Goal: Obtain resource: Download file/media

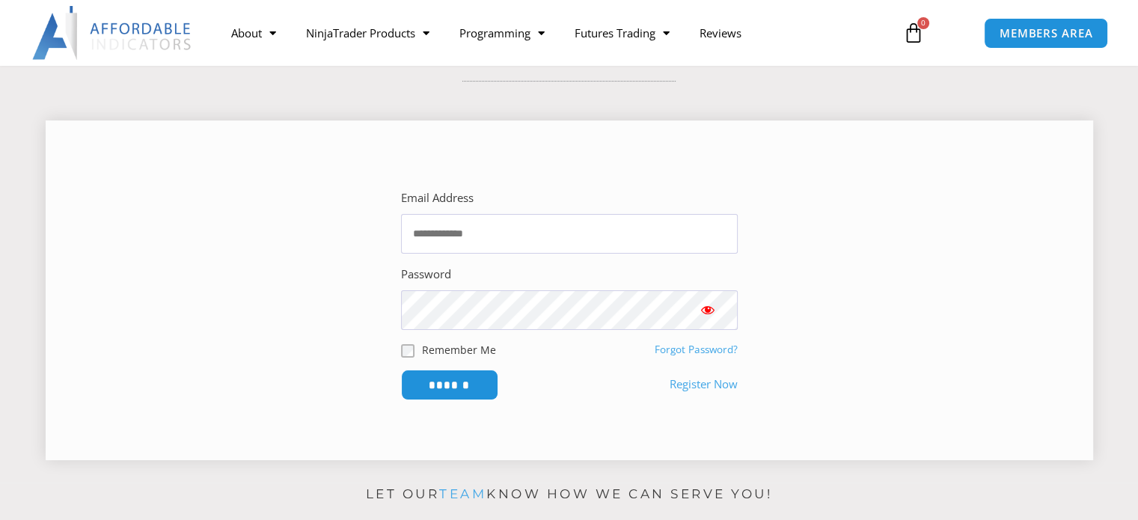
scroll to position [150, 0]
type input "**********"
click at [708, 305] on span "Show password" at bounding box center [707, 309] width 15 height 15
click at [462, 379] on input "******" at bounding box center [449, 385] width 103 height 32
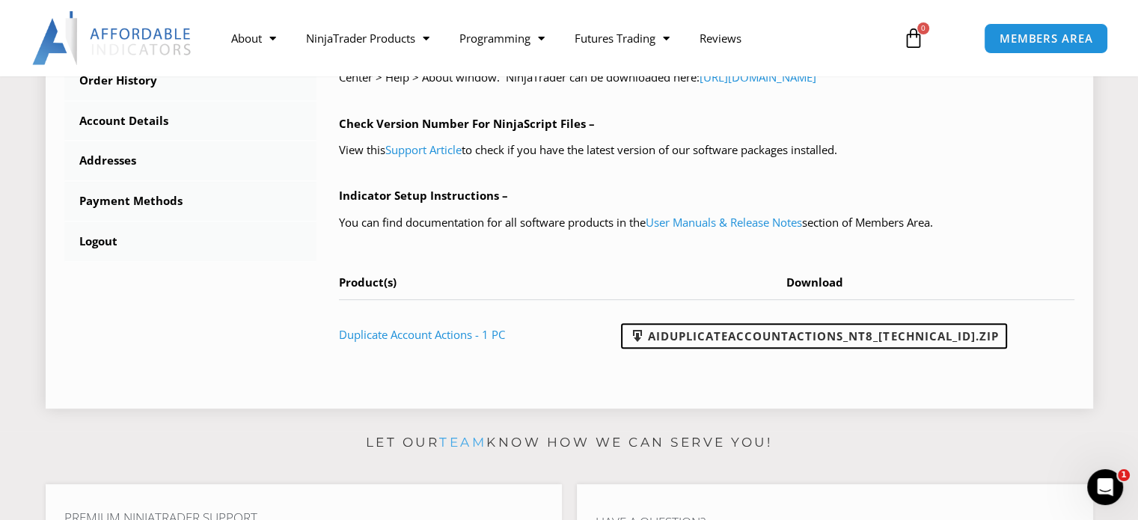
scroll to position [673, 0]
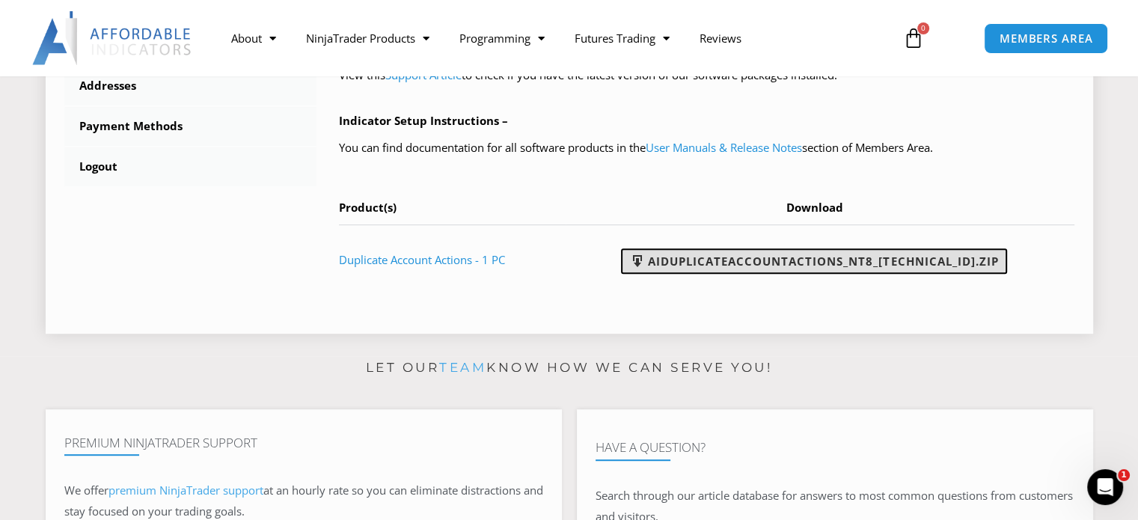
click at [756, 260] on link "AIDuplicateAccountActions_NT8_25.9.24.1.zip" at bounding box center [814, 260] width 386 height 25
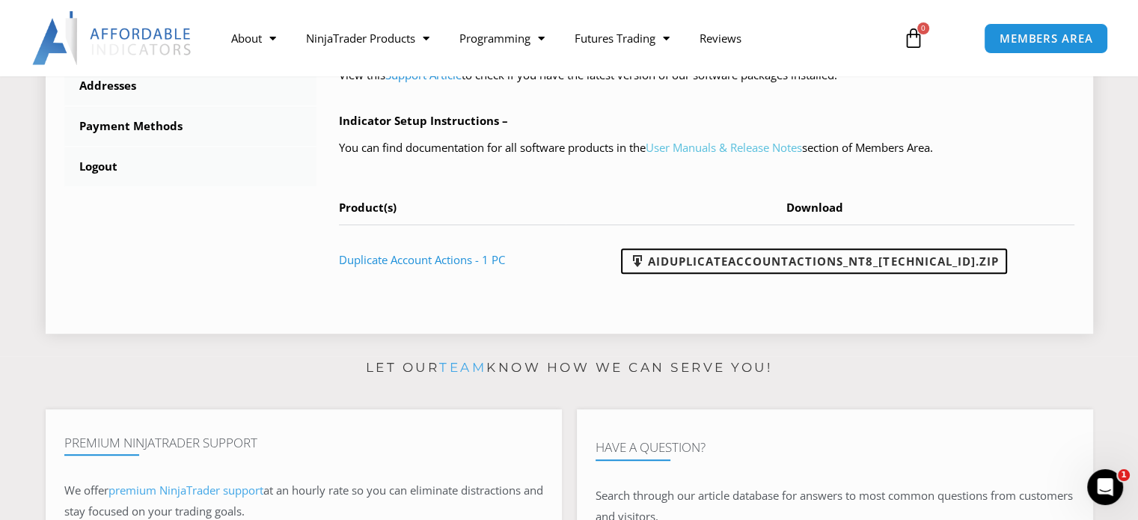
click at [761, 150] on link "User Manuals & Release Notes" at bounding box center [724, 147] width 156 height 15
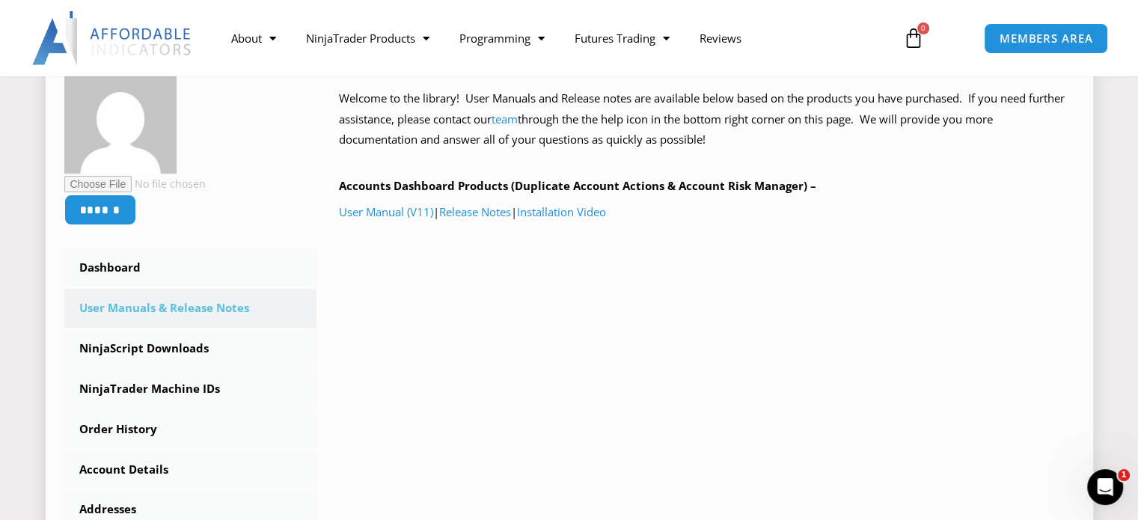
scroll to position [224, 0]
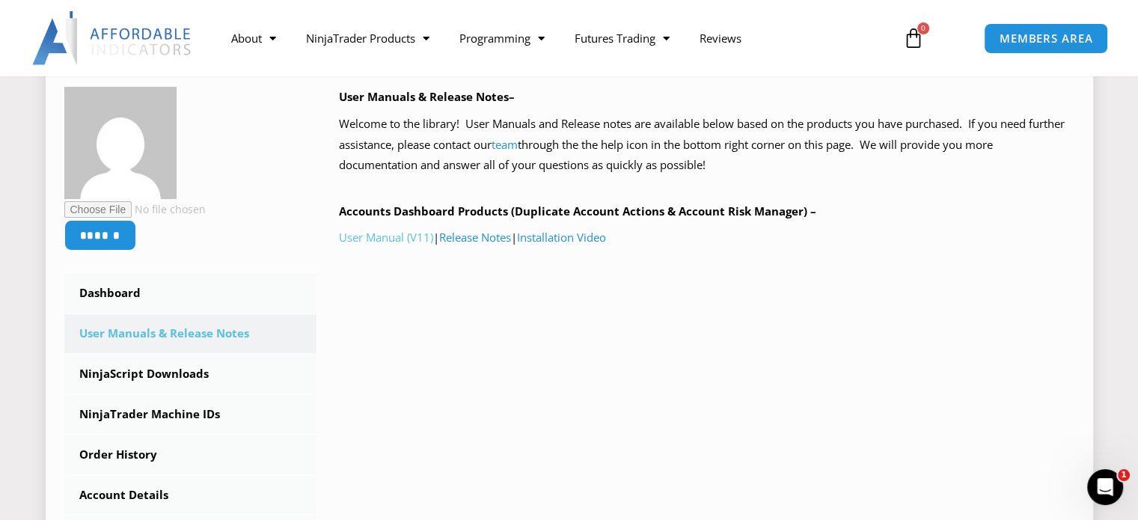
click at [388, 239] on link "User Manual (V11)" at bounding box center [386, 237] width 94 height 15
click at [579, 236] on link "Installation Video" at bounding box center [561, 237] width 89 height 15
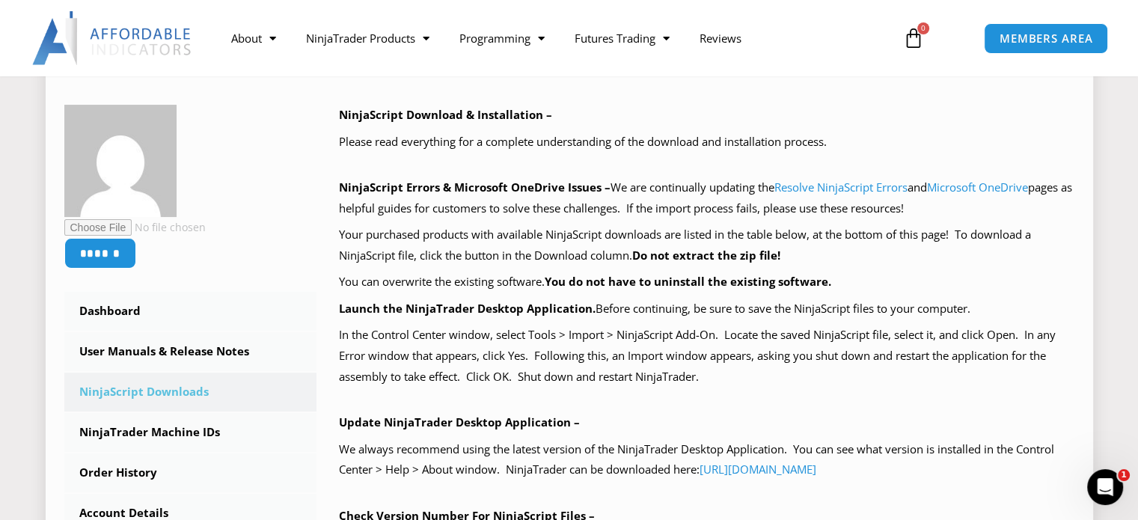
scroll to position [362, 0]
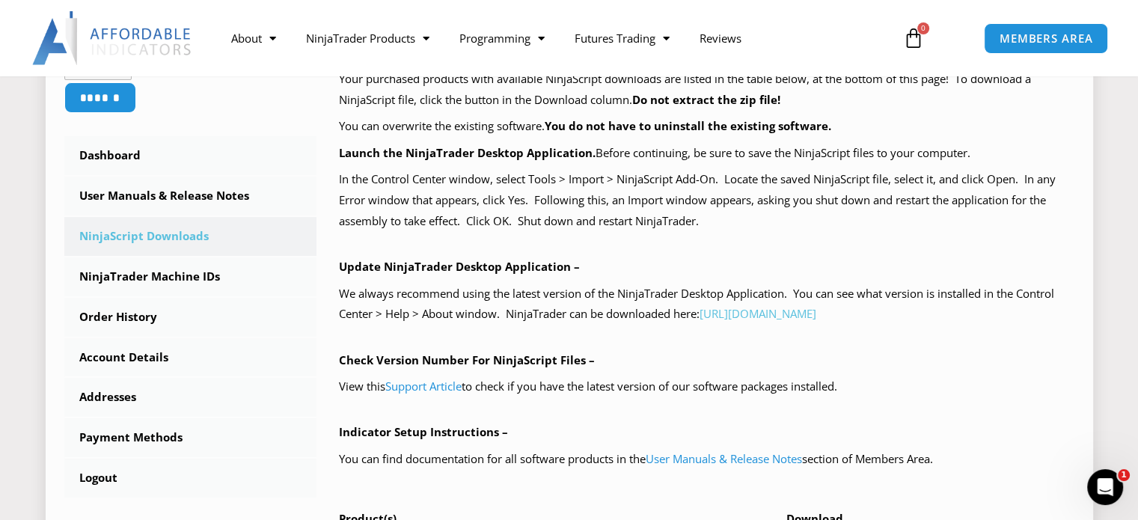
click at [784, 312] on link "https://account.ninjatrader.com/download" at bounding box center [758, 313] width 117 height 15
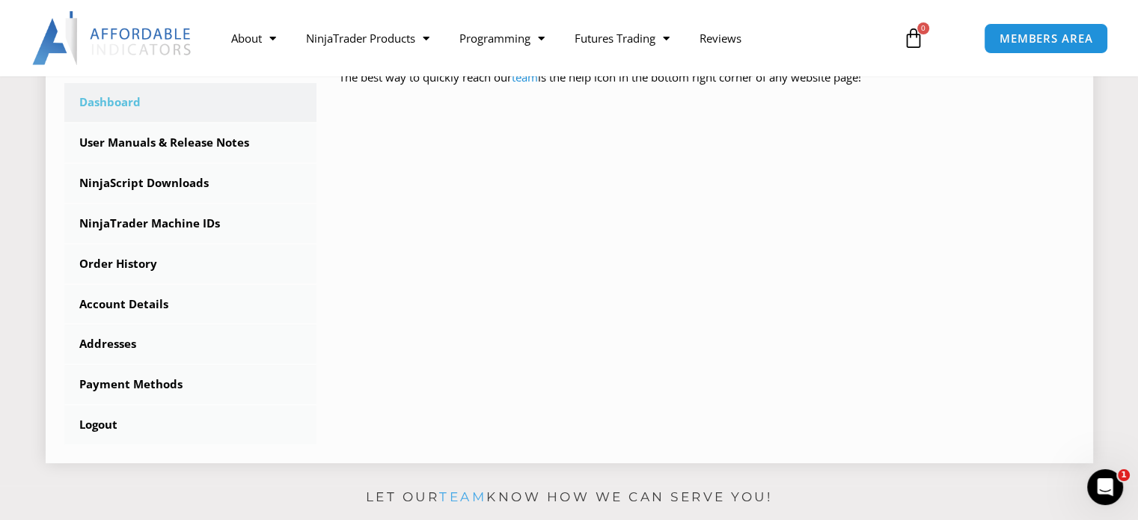
scroll to position [449, 0]
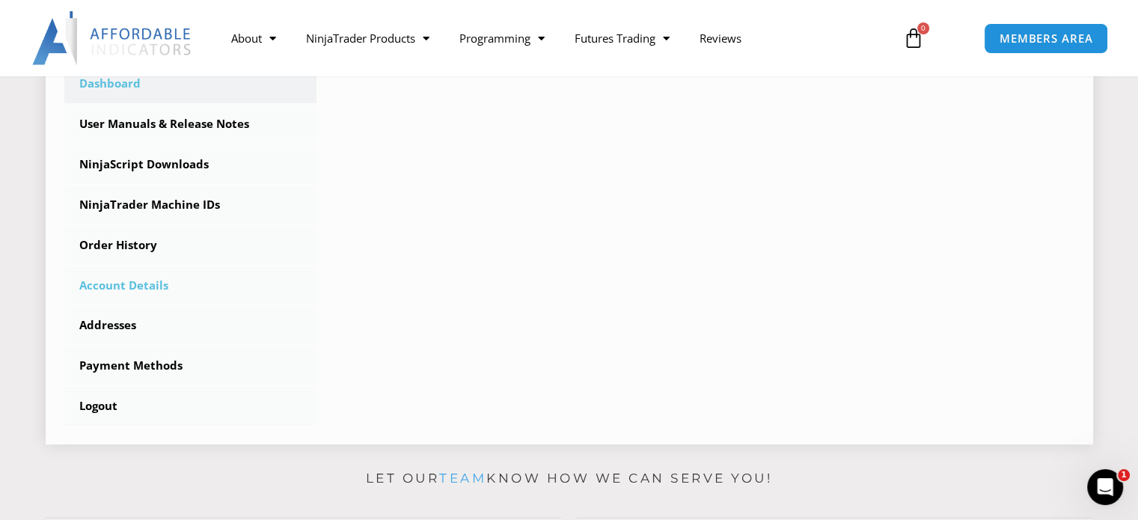
click at [104, 287] on link "Account Details" at bounding box center [190, 285] width 253 height 39
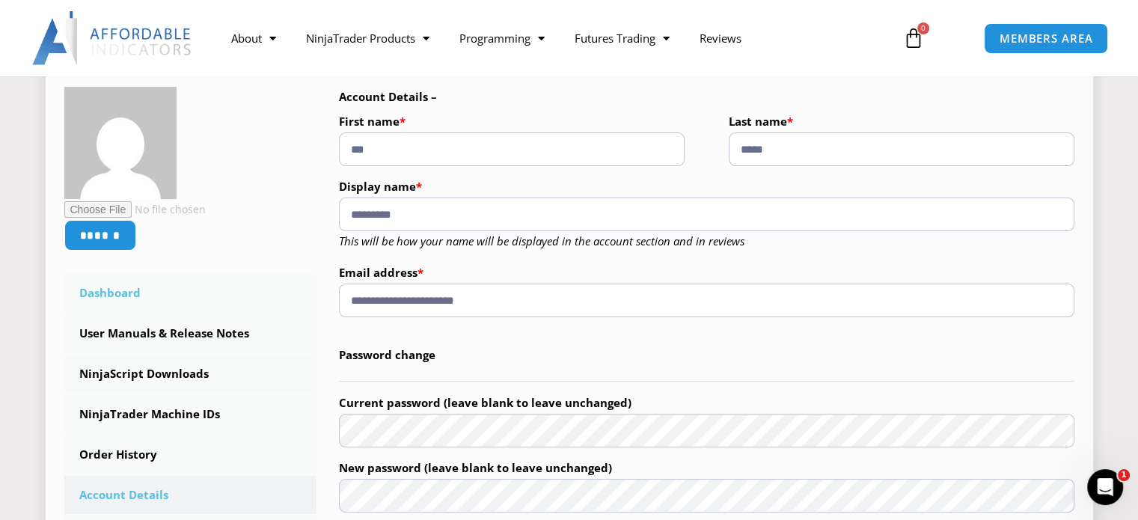
scroll to position [299, 0]
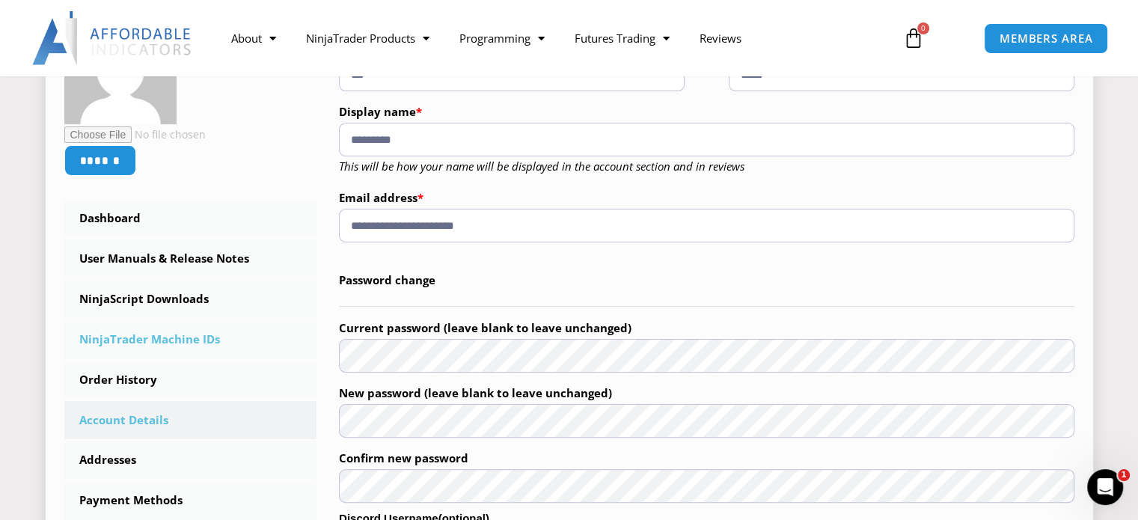
click at [165, 343] on link "NinjaTrader Machine IDs" at bounding box center [190, 339] width 253 height 39
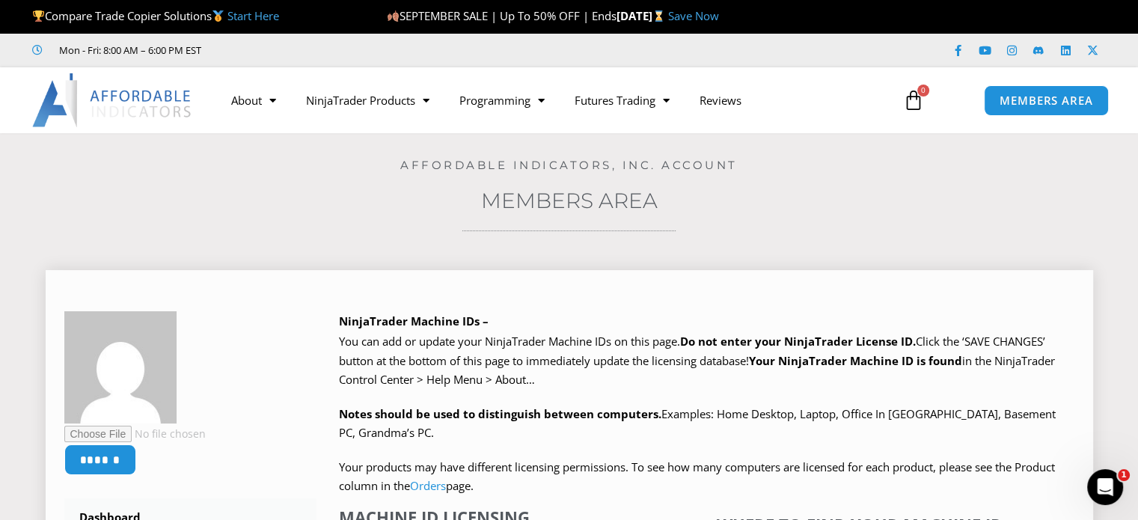
scroll to position [299, 0]
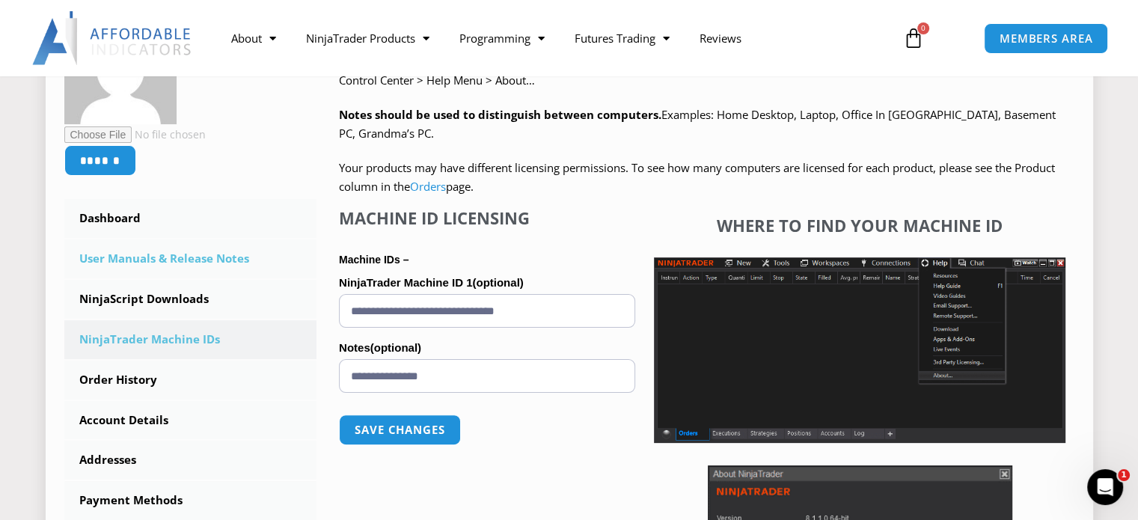
click at [213, 258] on link "User Manuals & Release Notes" at bounding box center [190, 258] width 253 height 39
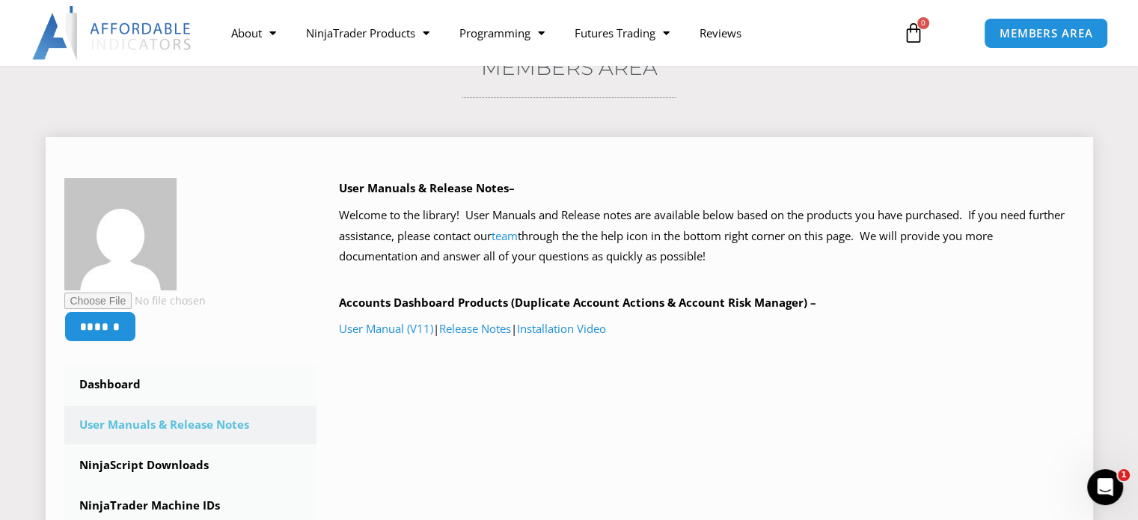
scroll to position [224, 0]
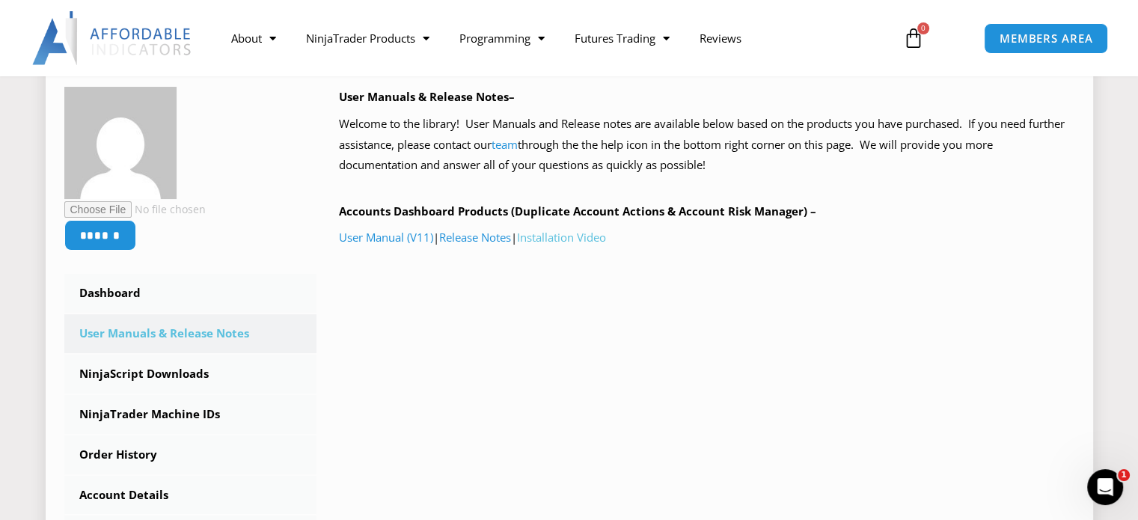
click at [576, 236] on link "Installation Video" at bounding box center [561, 237] width 89 height 15
